Goal: Task Accomplishment & Management: Manage account settings

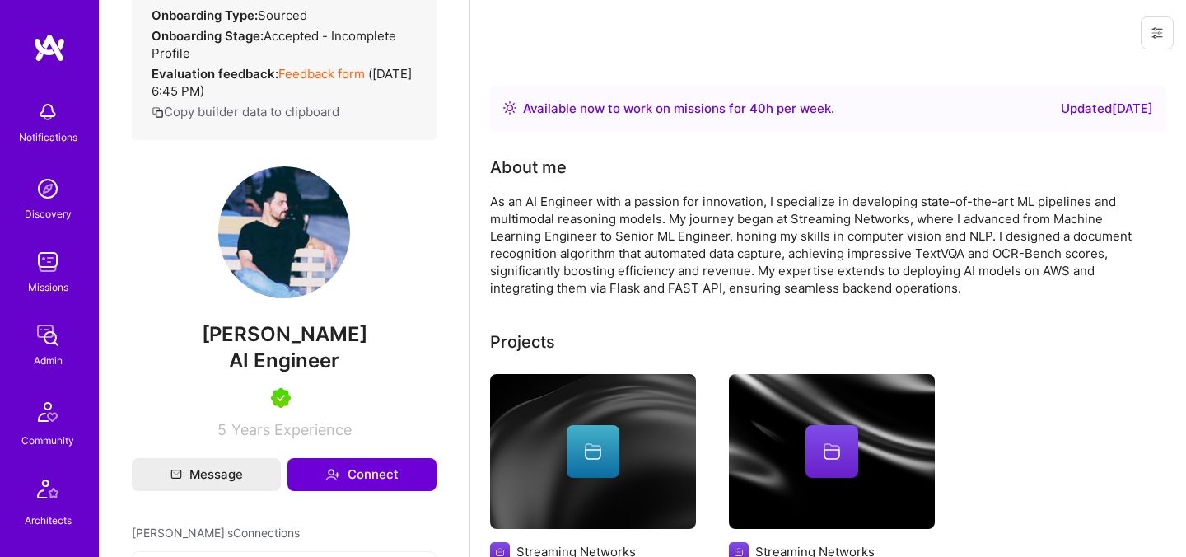
scroll to position [400, 0]
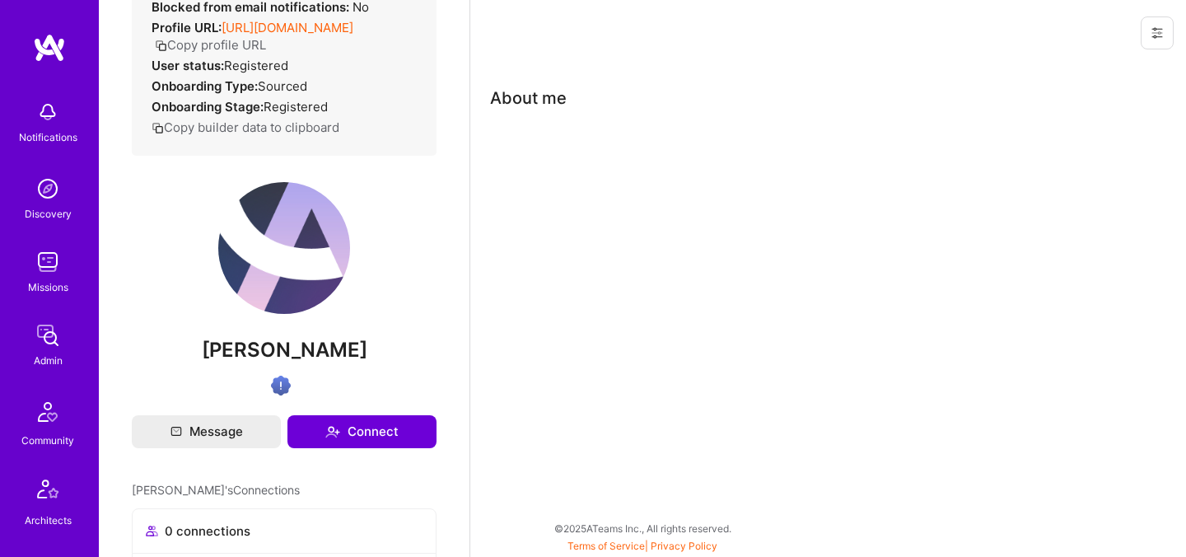
scroll to position [230, 0]
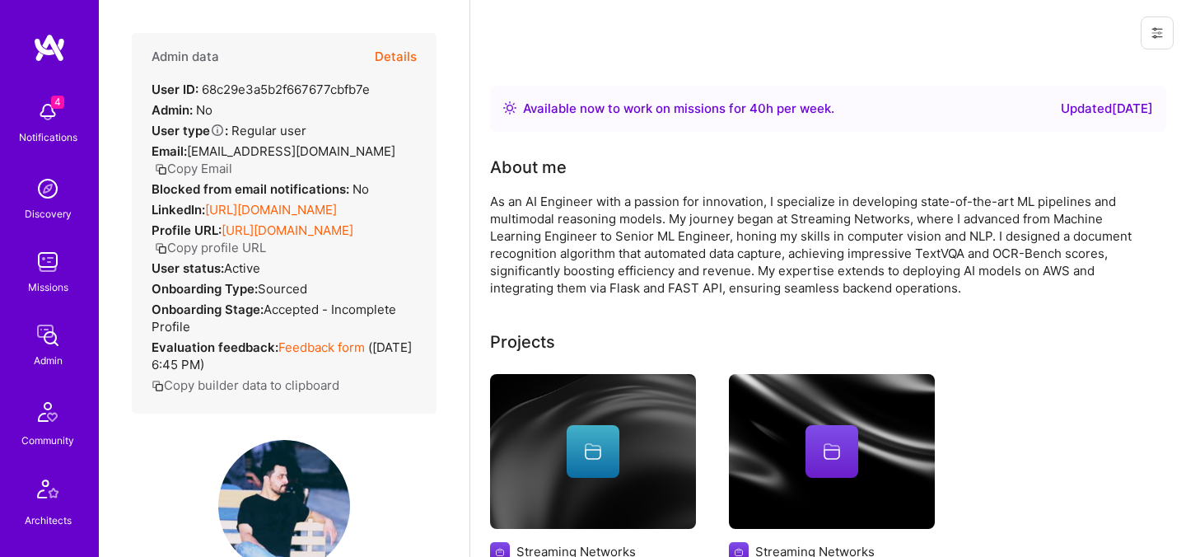
click at [404, 58] on button "Details" at bounding box center [396, 57] width 42 height 48
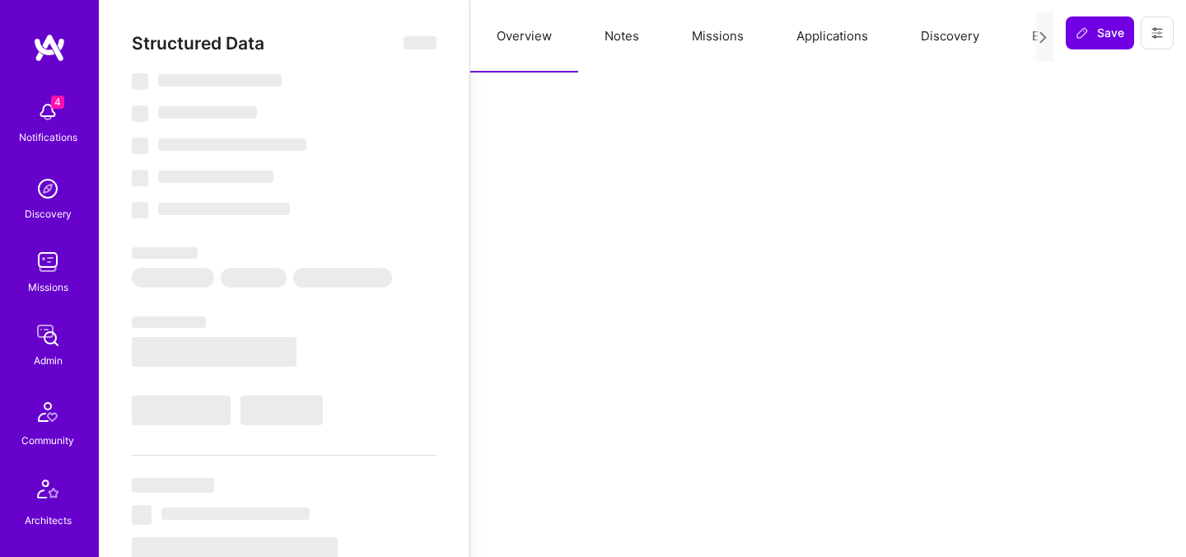
click at [1026, 37] on button "Evaluation" at bounding box center [1062, 36] width 113 height 72
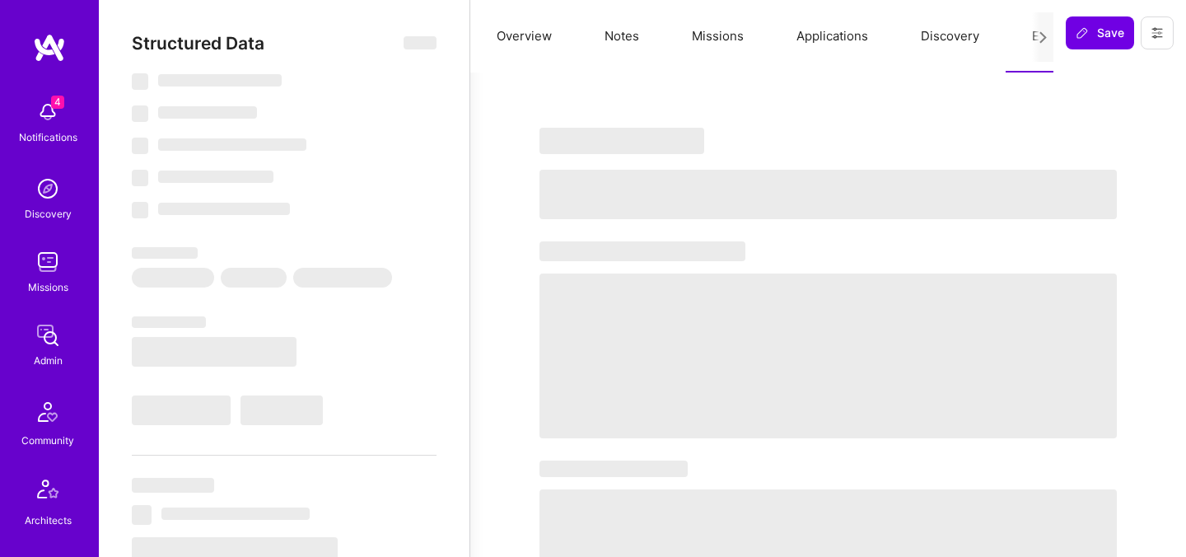
select select "Right Now"
select select "5"
select select "4"
select select "7"
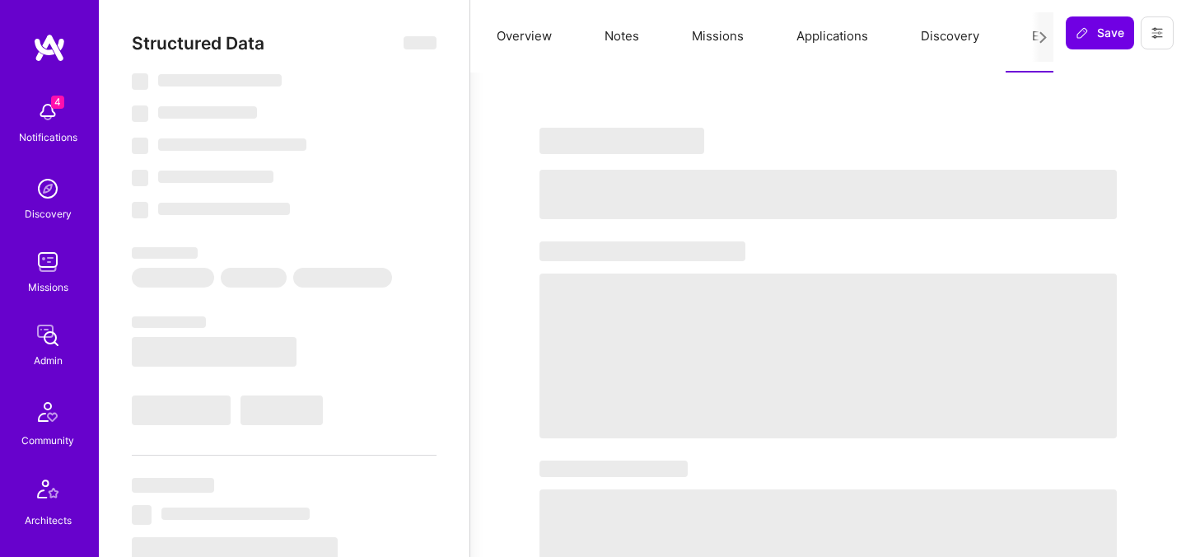
select select "PK"
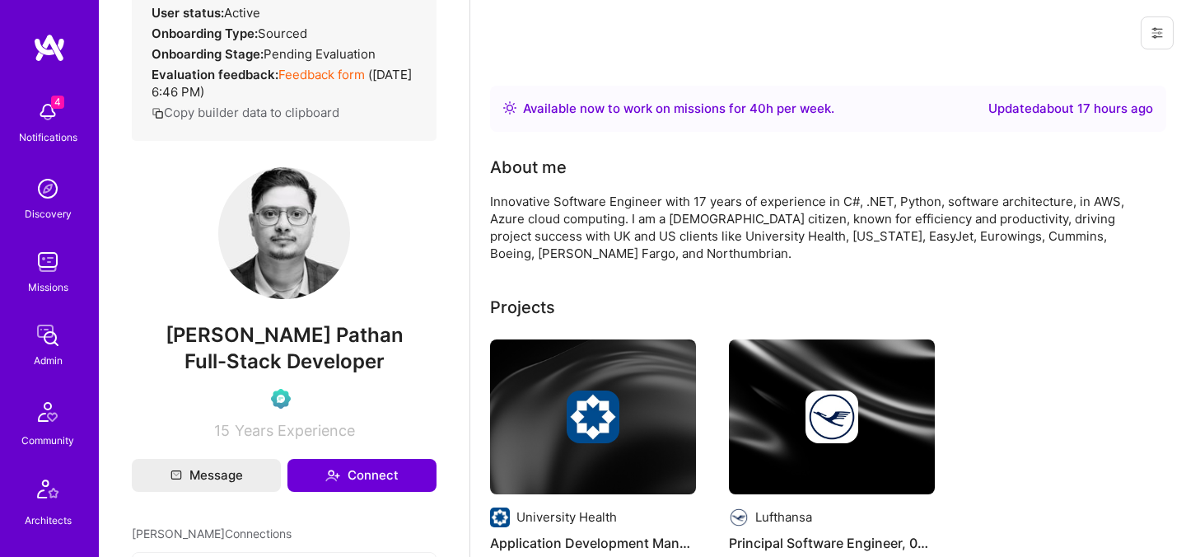
scroll to position [268, 0]
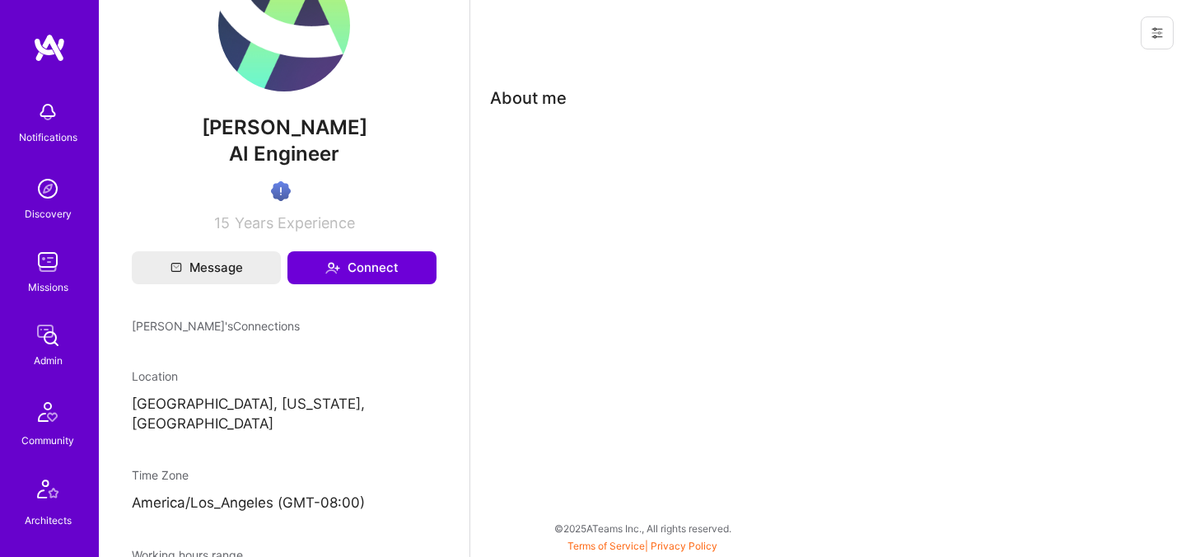
scroll to position [530, 0]
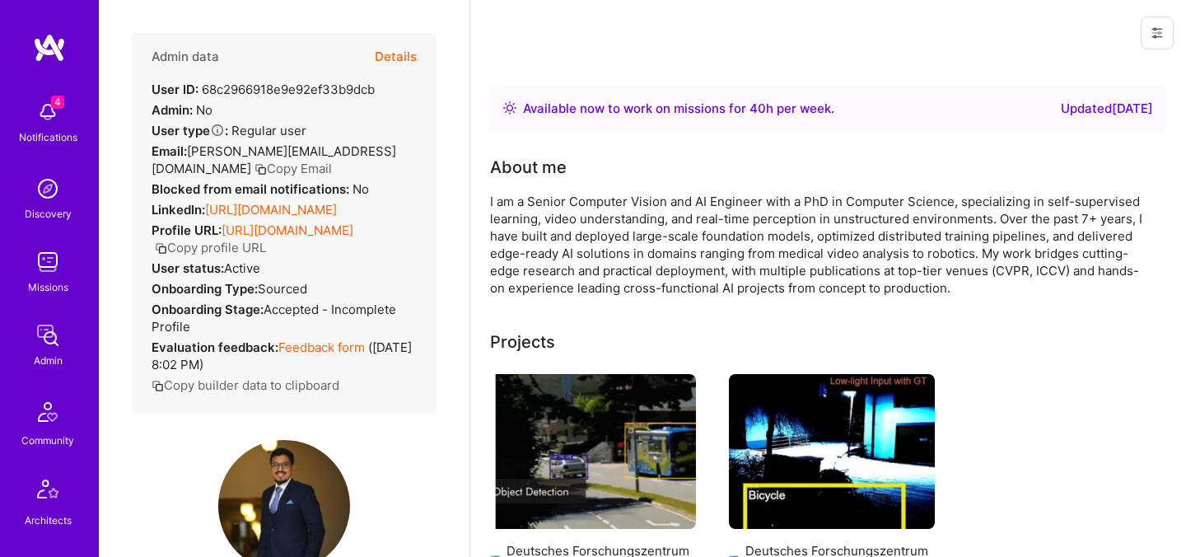
click at [405, 55] on button "Details" at bounding box center [396, 57] width 42 height 48
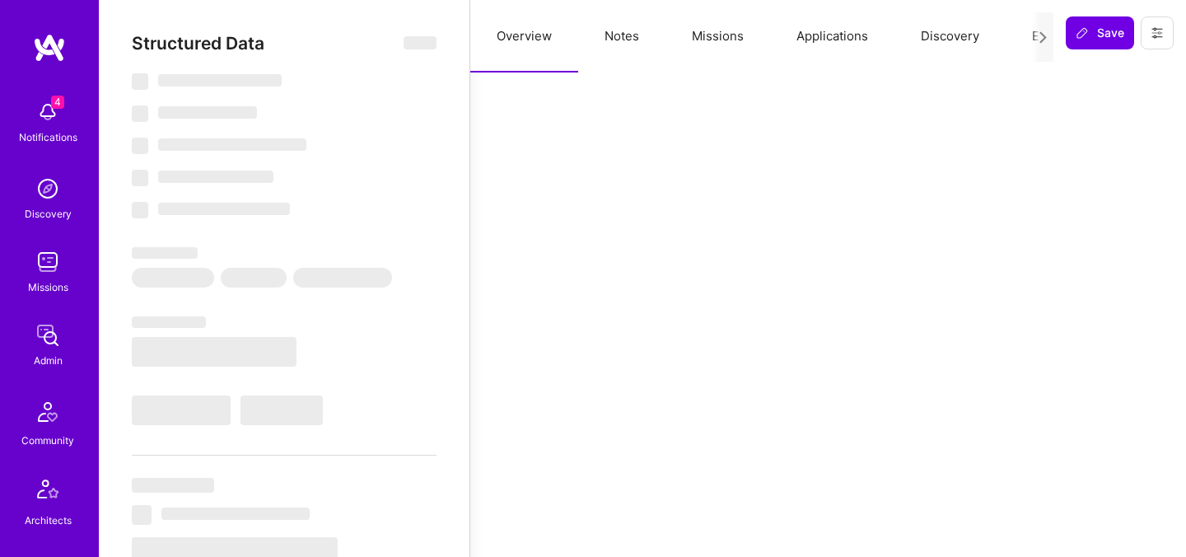
click at [1018, 35] on button "Evaluation" at bounding box center [1062, 36] width 113 height 72
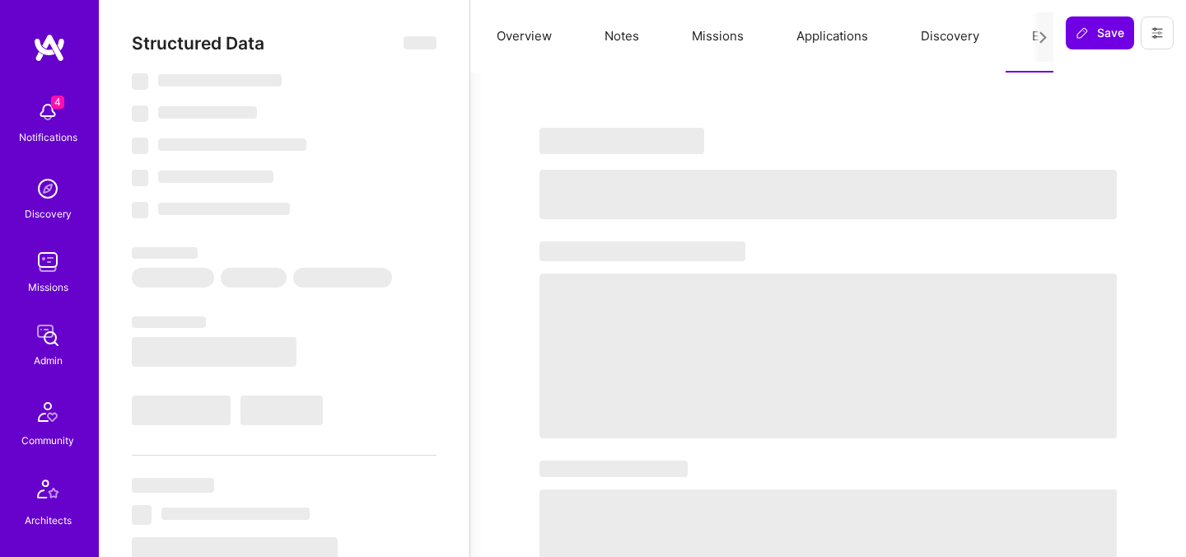
select select "Right Now"
select select "7"
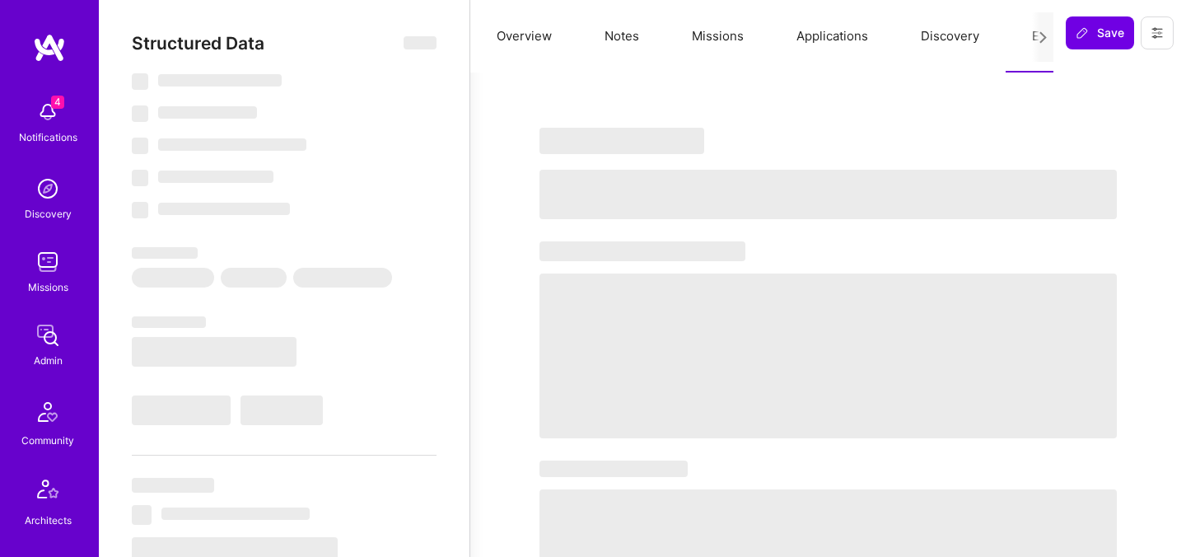
select select "US"
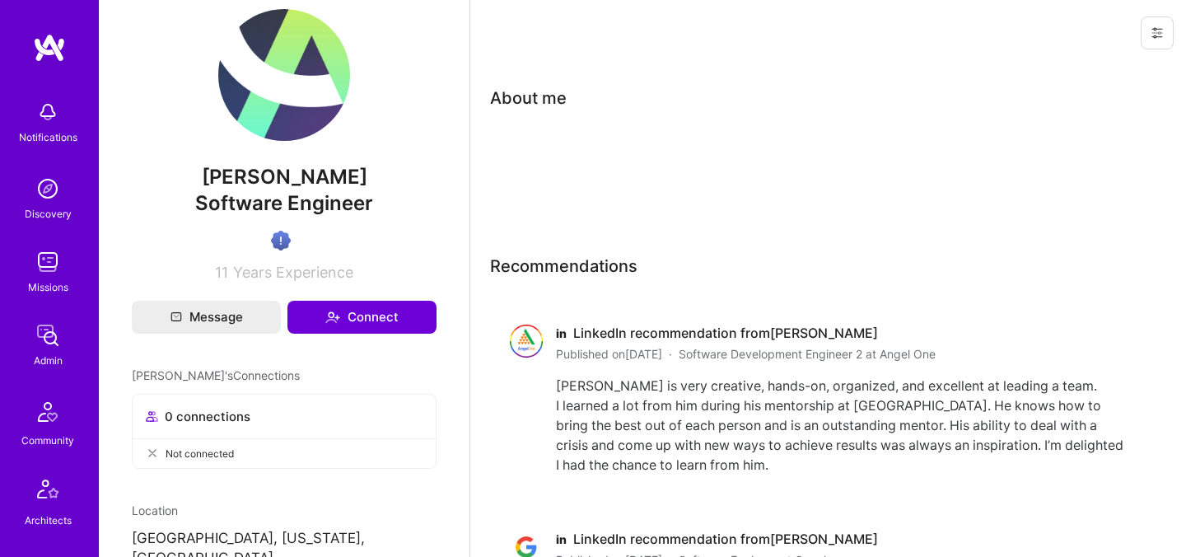
scroll to position [377, 0]
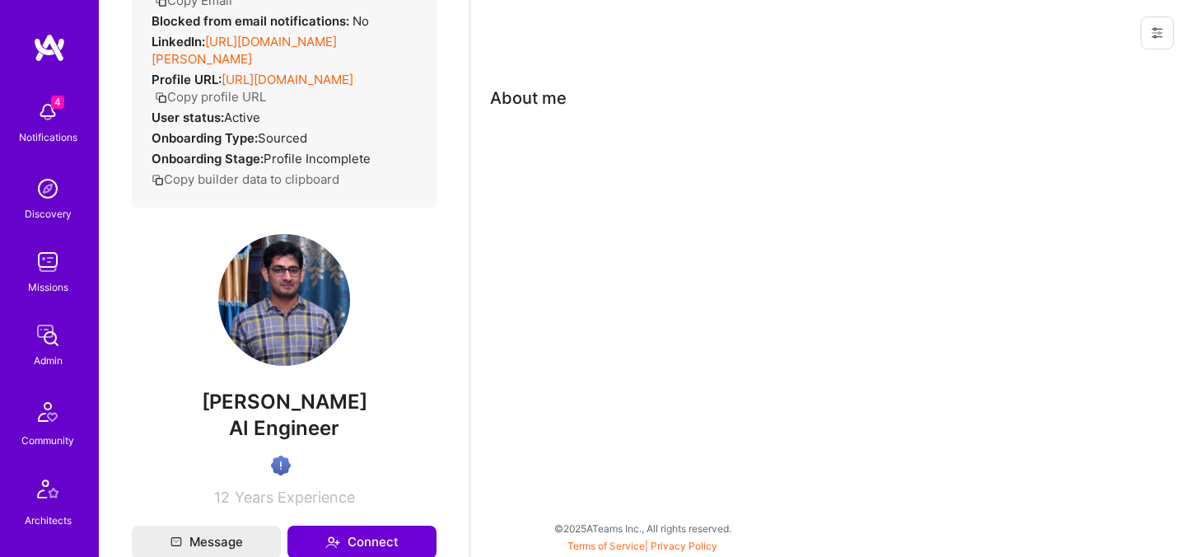
scroll to position [171, 0]
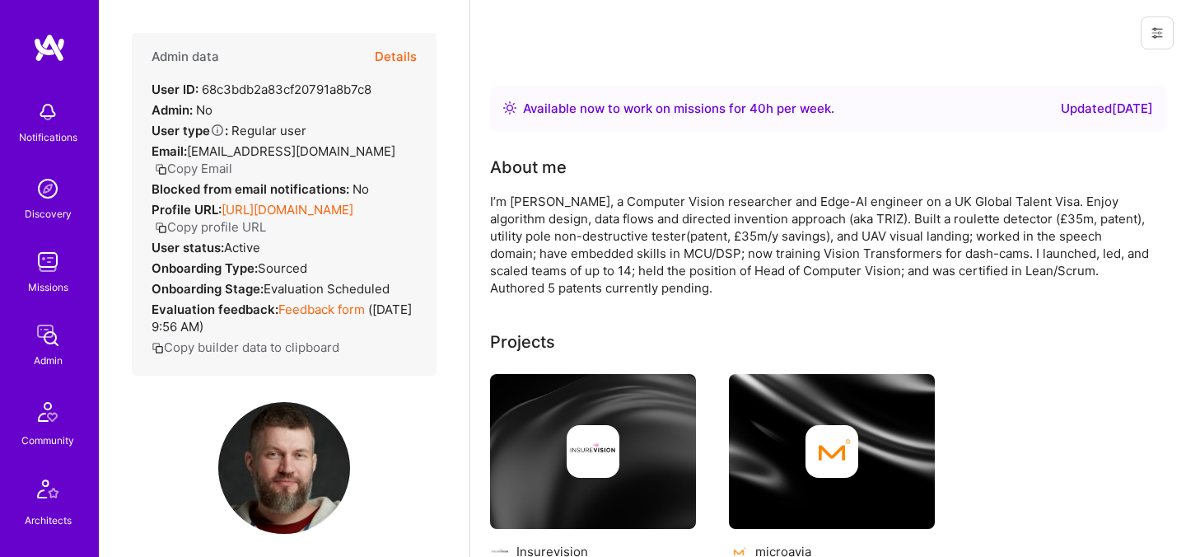
scroll to position [428, 0]
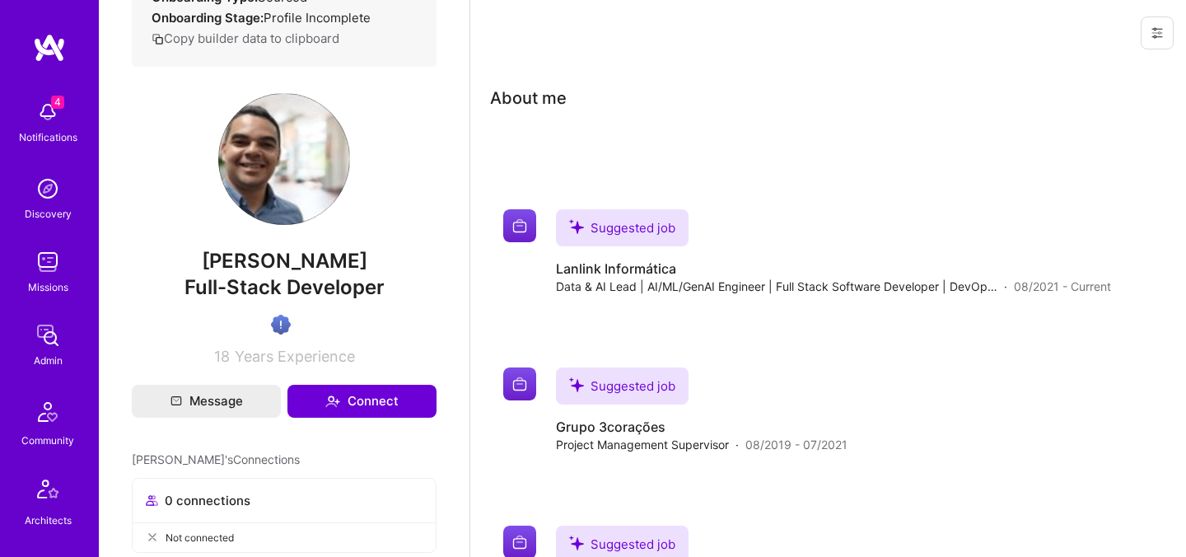
scroll to position [293, 0]
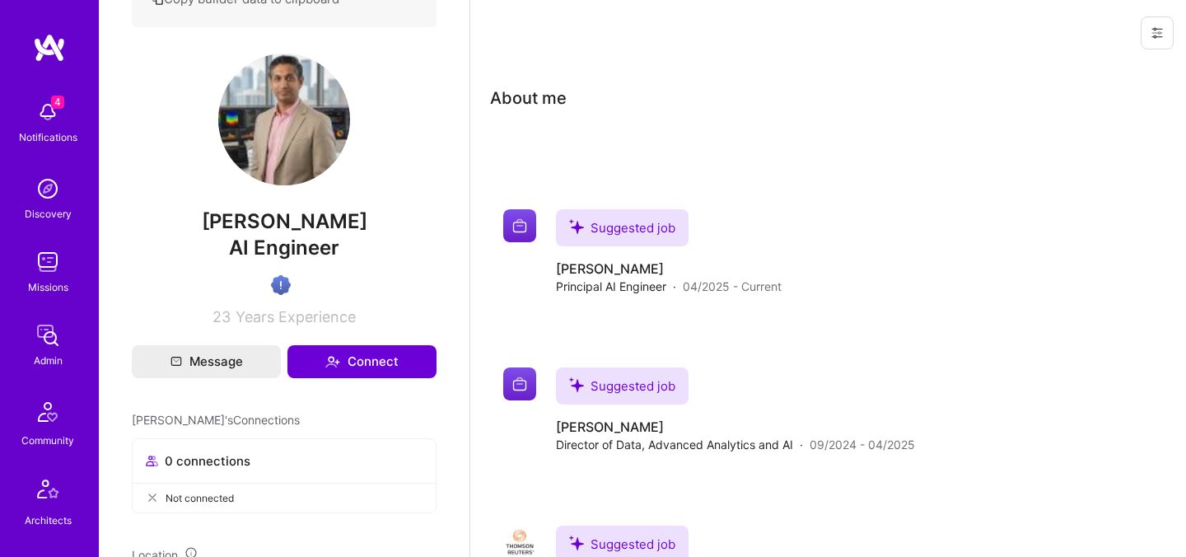
scroll to position [331, 0]
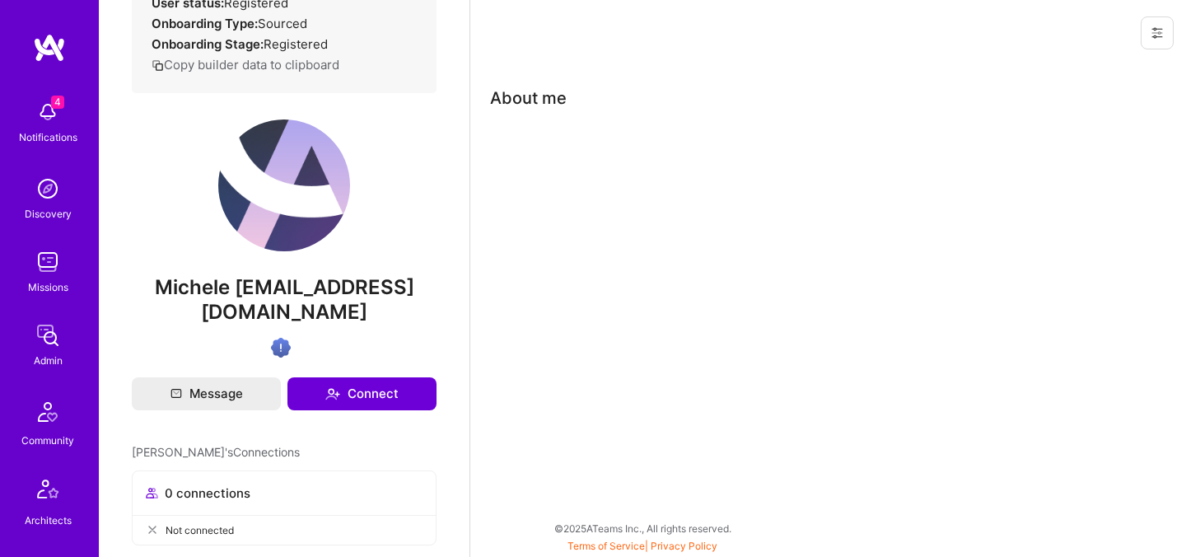
scroll to position [325, 0]
